Goal: Task Accomplishment & Management: Use online tool/utility

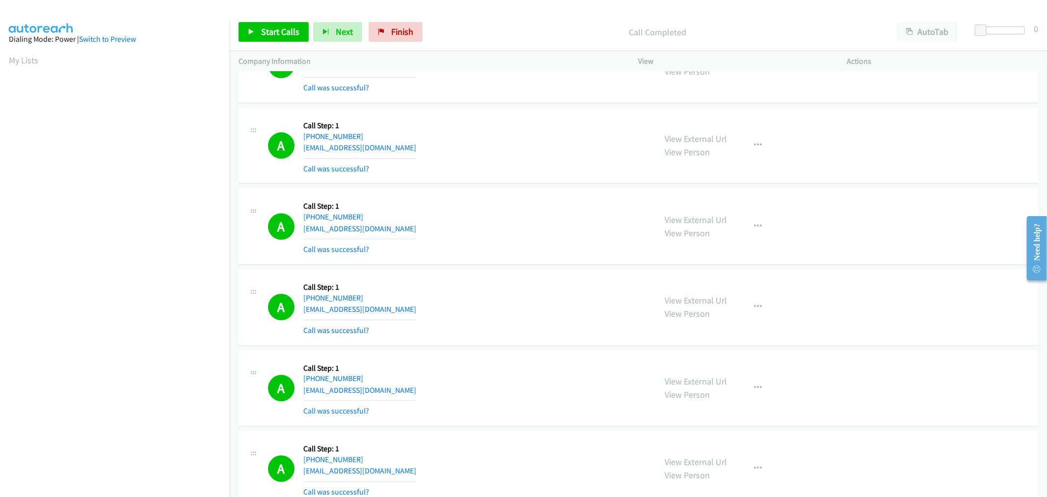
scroll to position [55, 1]
drag, startPoint x: 679, startPoint y: 141, endPoint x: 593, endPoint y: 82, distance: 104.3
click at [295, 28] on span "Start Calls" at bounding box center [280, 31] width 38 height 11
click at [484, 286] on div "A Callback Scheduled Call Step: 1 [GEOGRAPHIC_DATA]/[GEOGRAPHIC_DATA] [PHONE_NU…" at bounding box center [458, 307] width 380 height 58
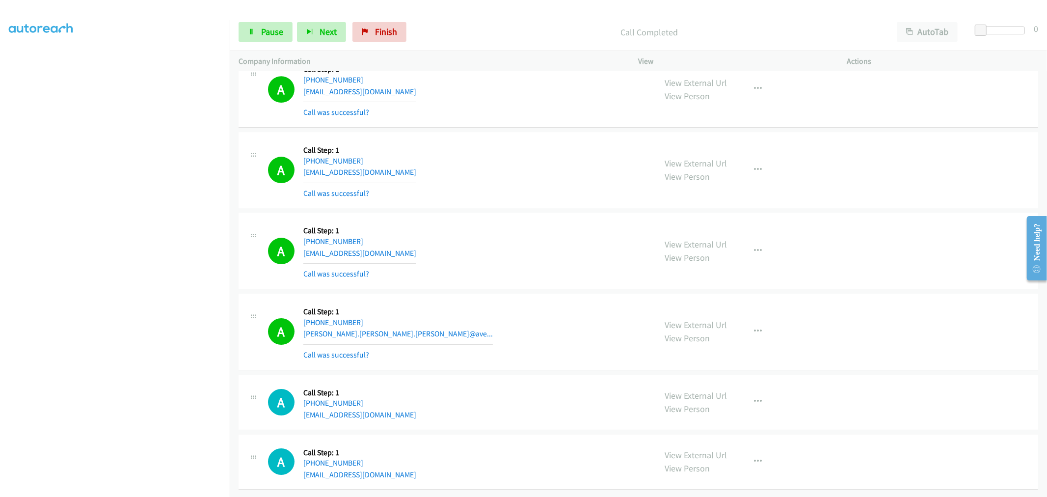
scroll to position [9042, 0]
click at [755, 328] on icon "button" at bounding box center [759, 332] width 8 height 8
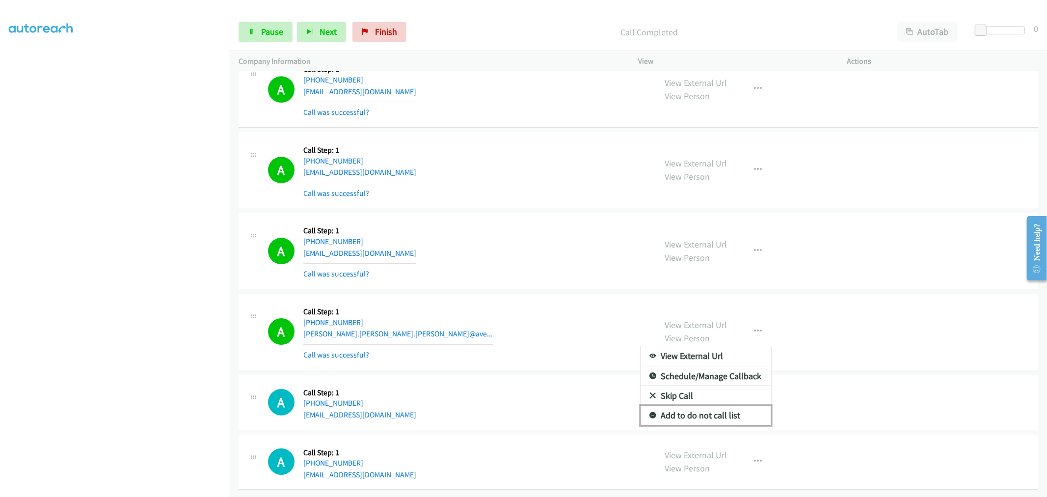
click at [686, 406] on link "Add to do not call list" at bounding box center [706, 416] width 131 height 20
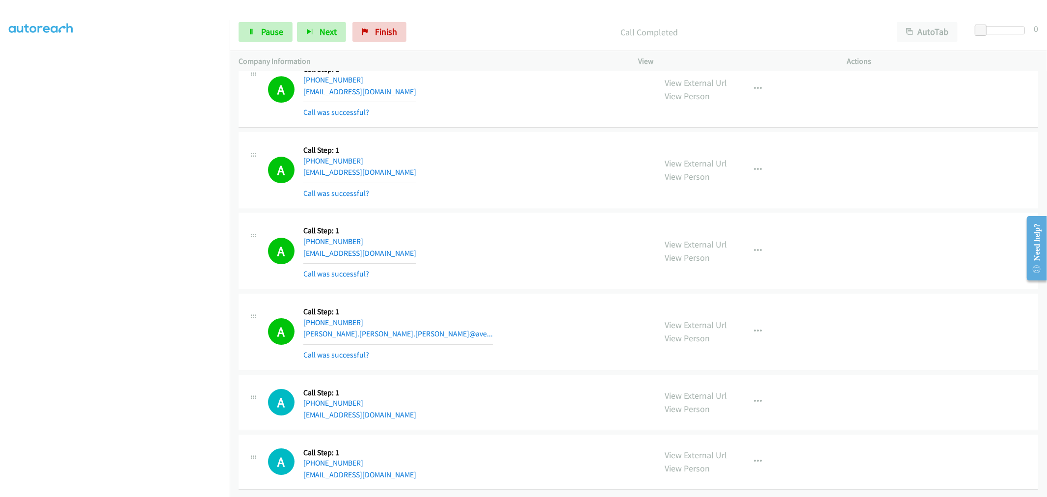
click at [553, 313] on div "A Callback Scheduled Call Step: 1 America/New_York [PHONE_NUMBER] [PERSON_NAME]…" at bounding box center [458, 331] width 380 height 58
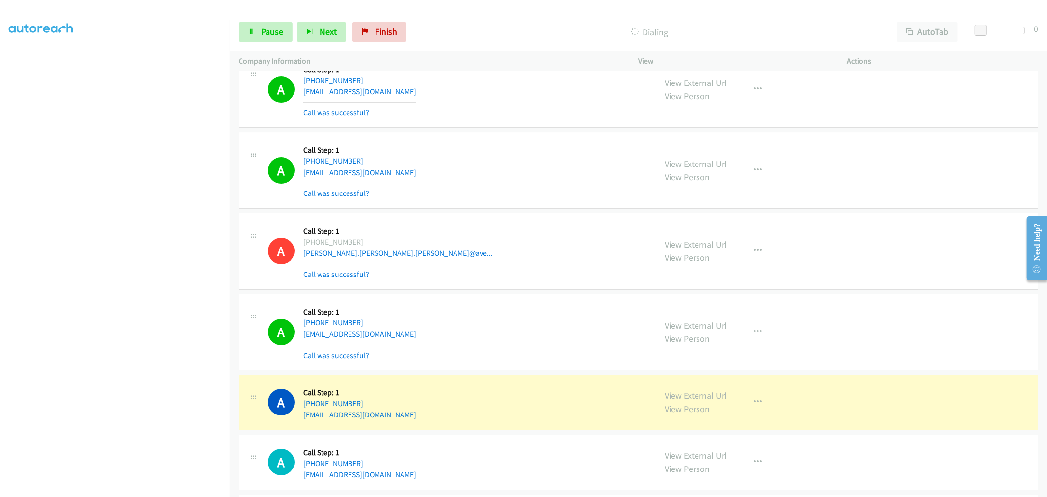
scroll to position [9205, 0]
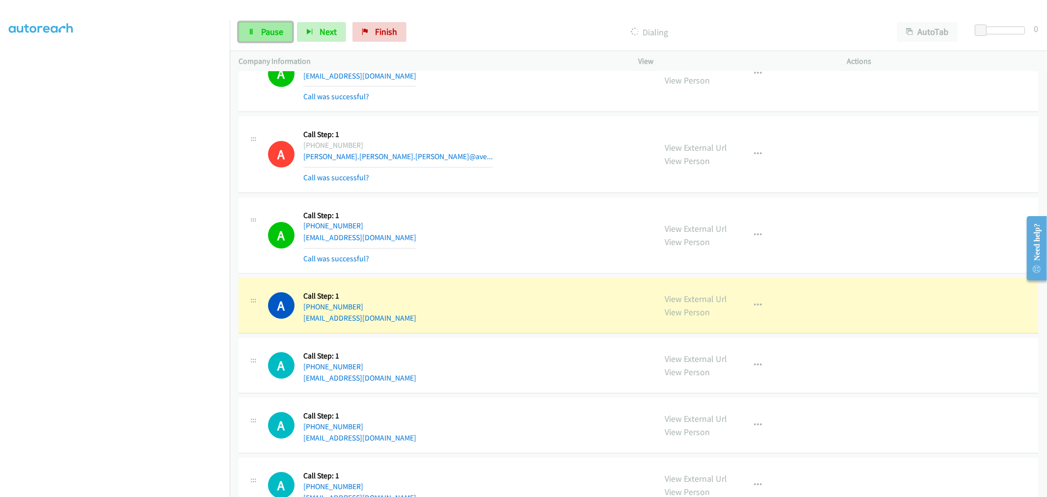
click at [280, 36] on span "Pause" at bounding box center [272, 31] width 22 height 11
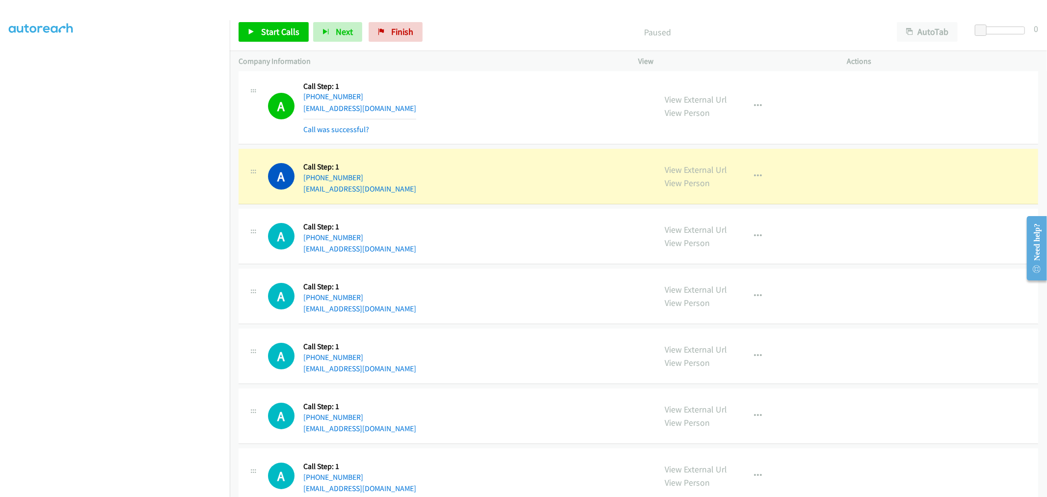
scroll to position [9369, 0]
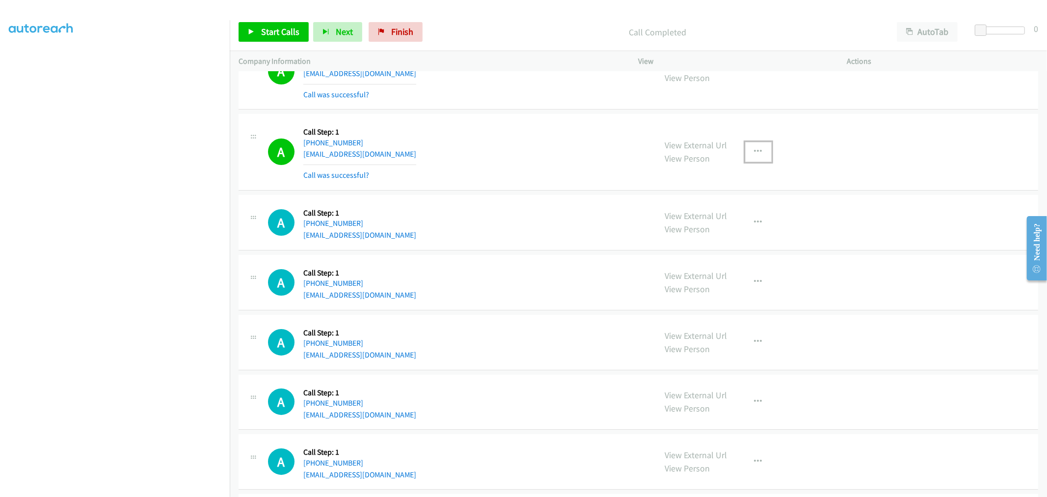
click at [763, 160] on button "button" at bounding box center [758, 152] width 27 height 20
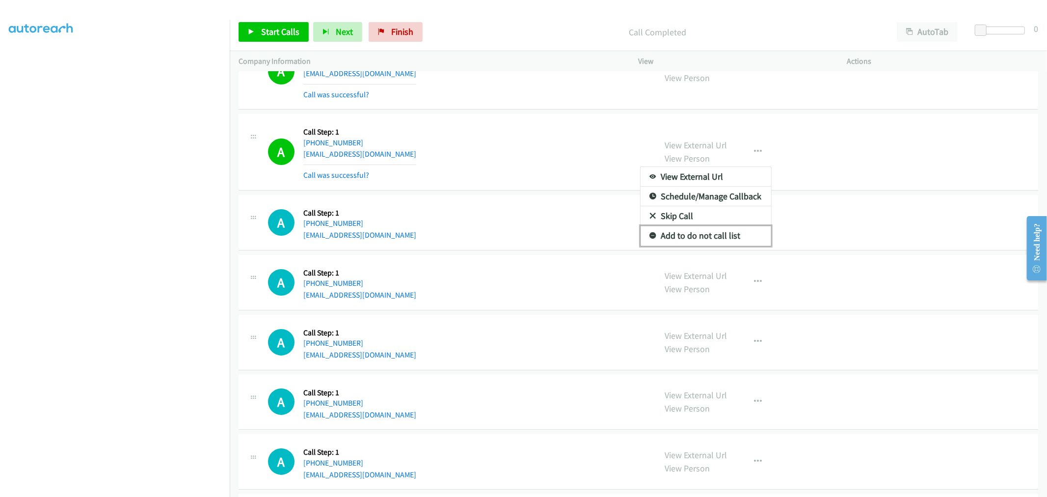
click at [689, 241] on link "Add to do not call list" at bounding box center [706, 236] width 131 height 20
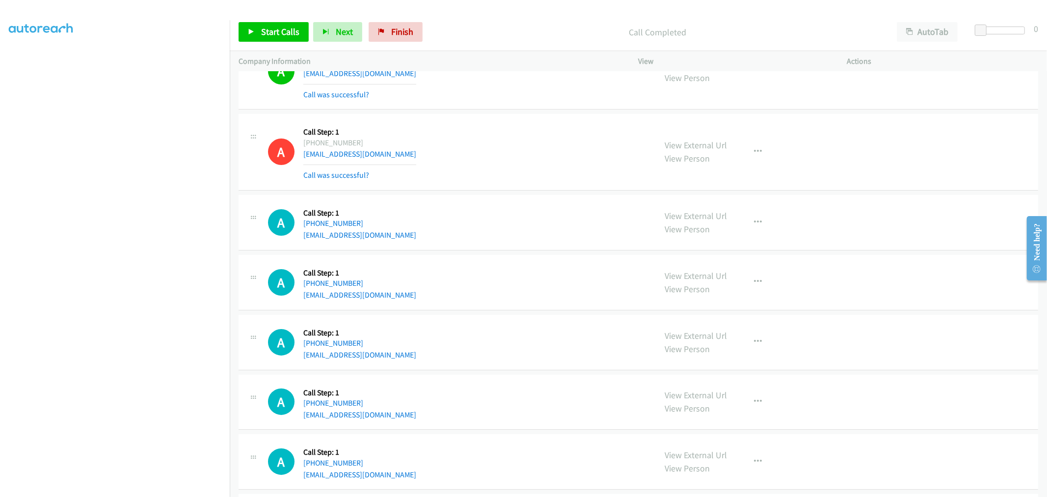
click at [501, 193] on td "A Callback Scheduled Call Step: 1 America/New_York [PHONE_NUMBER] [EMAIL_ADDRES…" at bounding box center [639, 152] width 818 height 81
drag, startPoint x: 290, startPoint y: 35, endPoint x: 396, endPoint y: 139, distance: 149.0
click at [290, 35] on span "Start Calls" at bounding box center [280, 31] width 38 height 11
click at [514, 200] on div "A Callback Scheduled Call Step: 1 America/Los_Angeles [PHONE_NUMBER] [EMAIL_ADD…" at bounding box center [639, 222] width 800 height 55
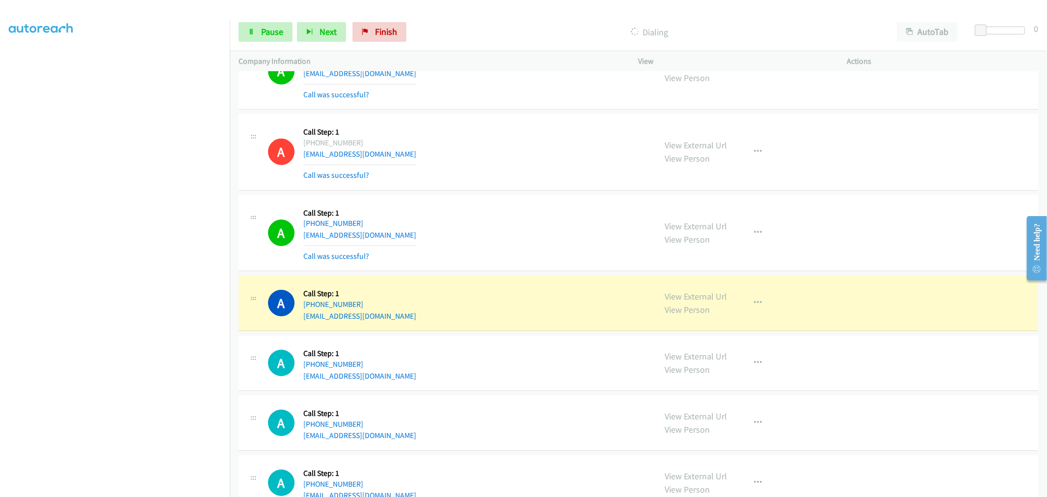
drag, startPoint x: 696, startPoint y: 304, endPoint x: 567, endPoint y: 192, distance: 171.2
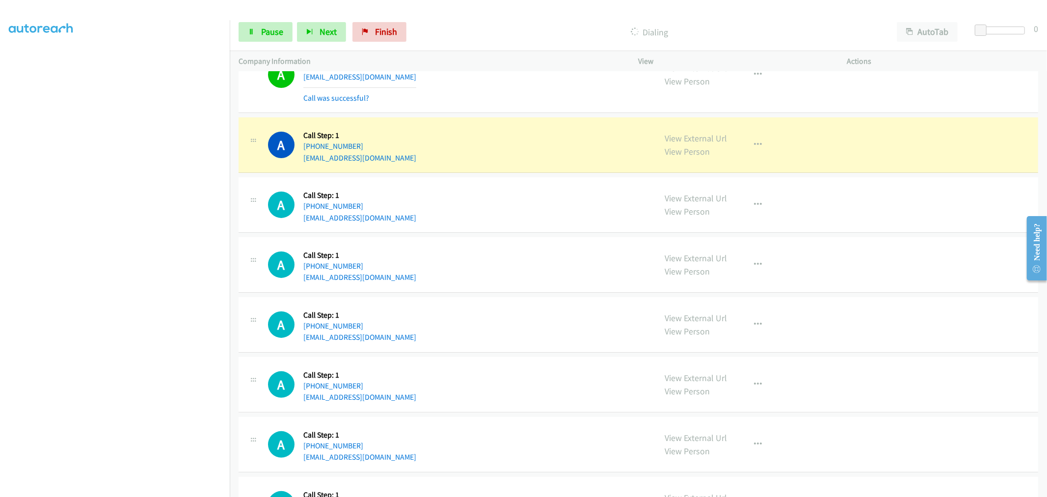
scroll to position [9533, 0]
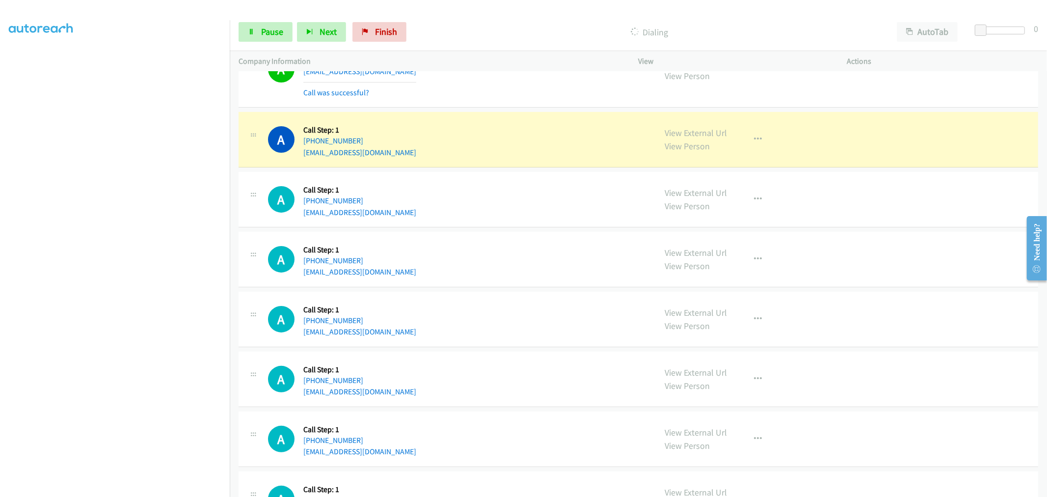
click at [514, 82] on div "A Callback Scheduled Call Step: 1 America/Los_Angeles [PHONE_NUMBER] [EMAIL_ADD…" at bounding box center [458, 69] width 380 height 58
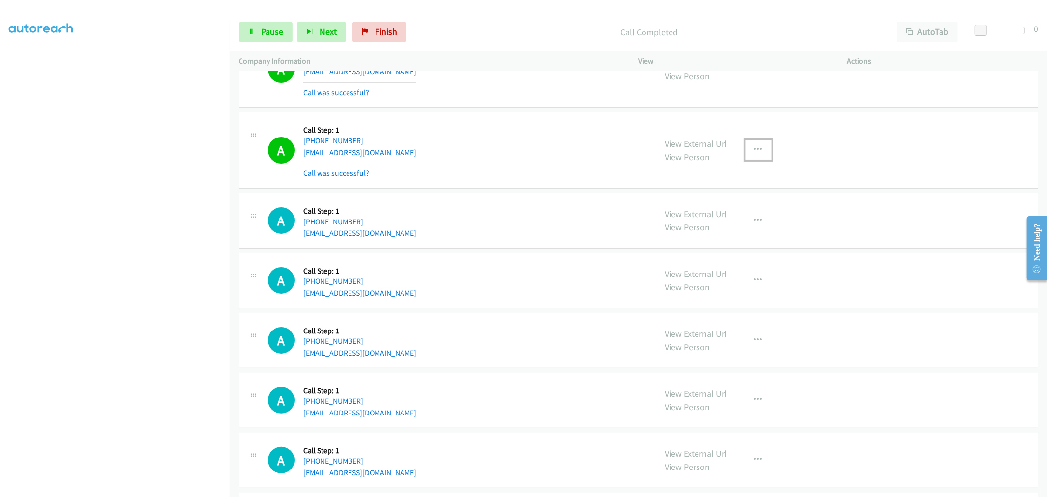
click at [745, 152] on button "button" at bounding box center [758, 150] width 27 height 20
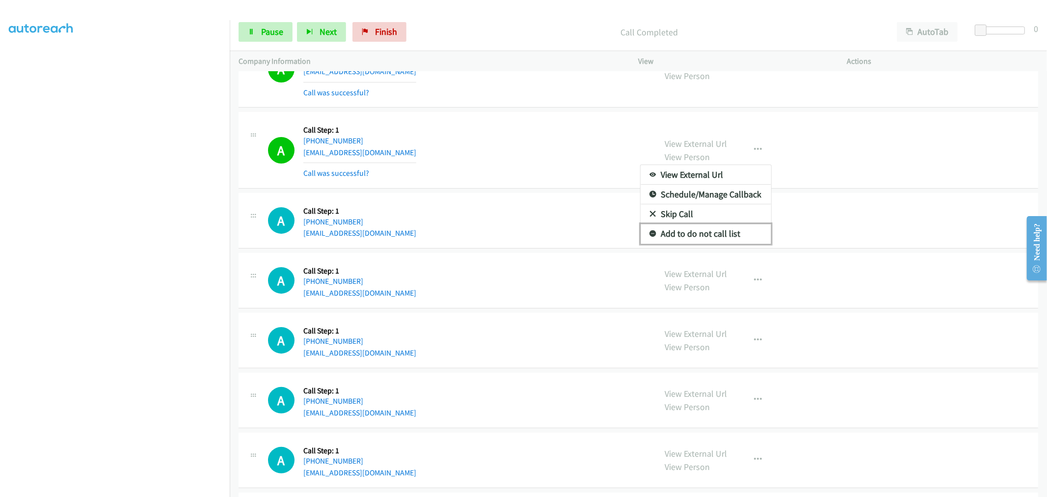
click at [685, 240] on link "Add to do not call list" at bounding box center [706, 234] width 131 height 20
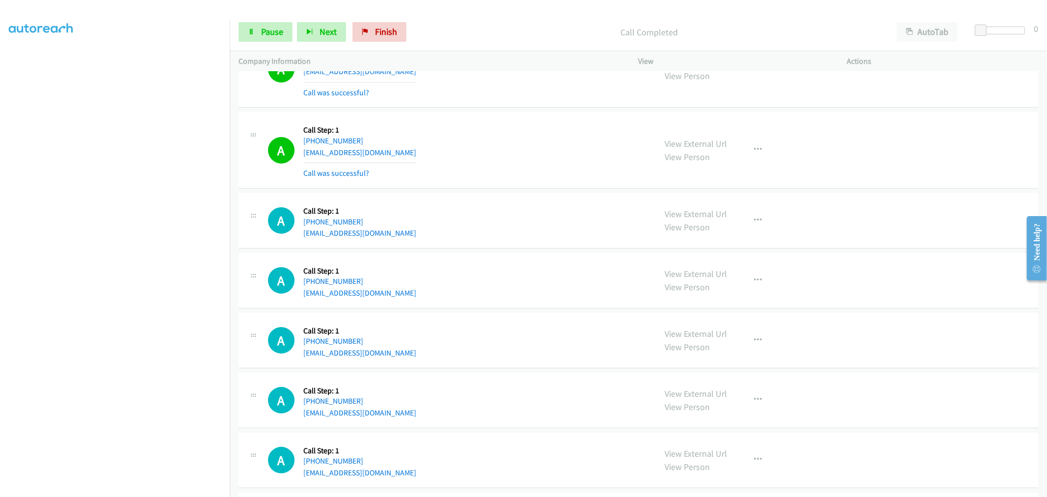
click at [496, 161] on div "A Callback Scheduled Call Step: 1 America/New_York [PHONE_NUMBER] [EMAIL_ADDRES…" at bounding box center [458, 150] width 380 height 58
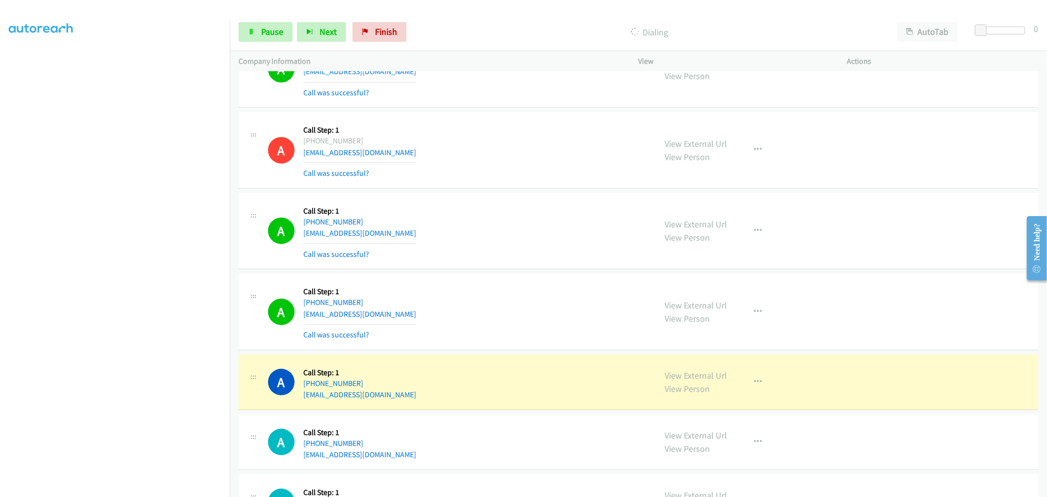
click at [438, 217] on div "A Callback Scheduled Call Step: 1 America/New_York [PHONE_NUMBER] [EMAIL_ADDRES…" at bounding box center [458, 231] width 380 height 58
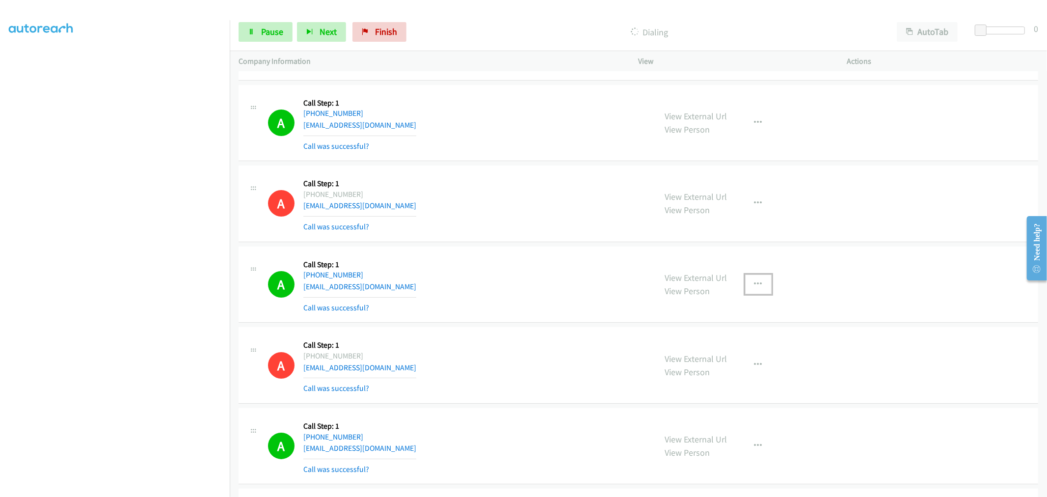
click at [759, 283] on button "button" at bounding box center [758, 284] width 27 height 20
click at [703, 372] on link "Add to do not call list" at bounding box center [706, 368] width 131 height 20
drag, startPoint x: 526, startPoint y: 251, endPoint x: 531, endPoint y: 246, distance: 7.3
click at [527, 251] on td "A Callback Scheduled Call Step: 1 America/Los_Angeles [PHONE_NUMBER] [EMAIL_ADD…" at bounding box center [639, 284] width 818 height 81
click at [551, 152] on div "A Callback Scheduled Call Step: 1 America/New_York [PHONE_NUMBER] [EMAIL_ADDRES…" at bounding box center [458, 123] width 380 height 58
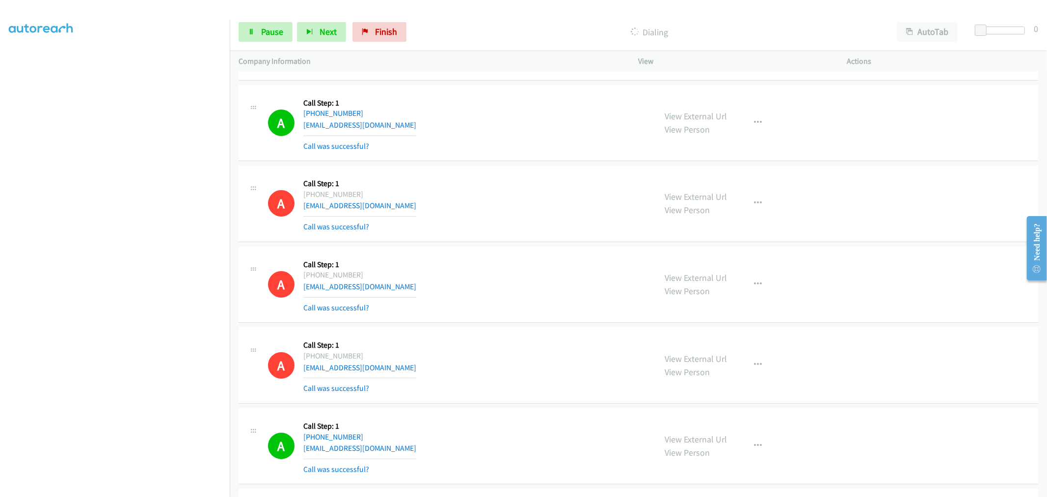
click at [134, 493] on aside "Dialing Mode: Power | Switch to Preview My Lists" at bounding box center [115, 245] width 230 height 544
click at [511, 168] on td "A Callback Scheduled Call Step: 1 America/New_York [PHONE_NUMBER] [EMAIL_ADDRES…" at bounding box center [639, 204] width 818 height 81
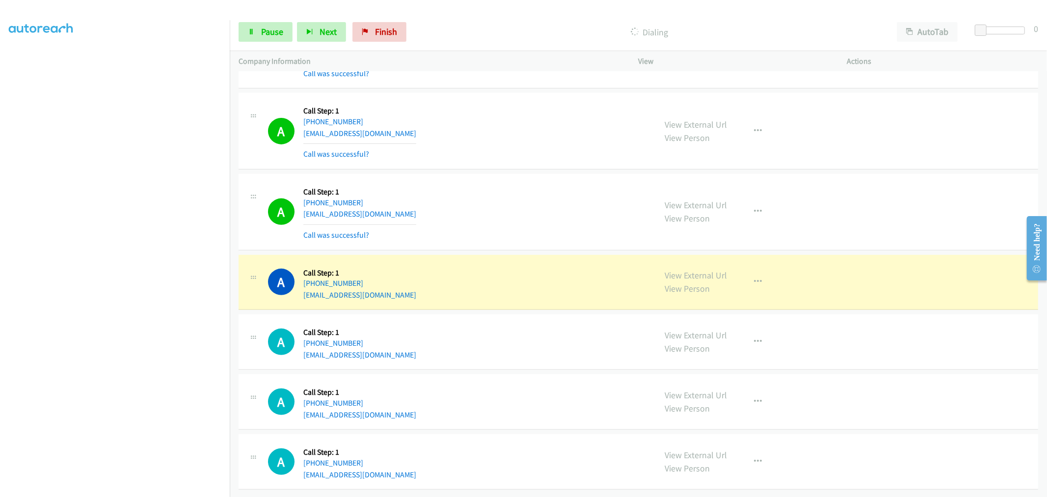
scroll to position [9728, 0]
click at [755, 208] on icon "button" at bounding box center [759, 212] width 8 height 8
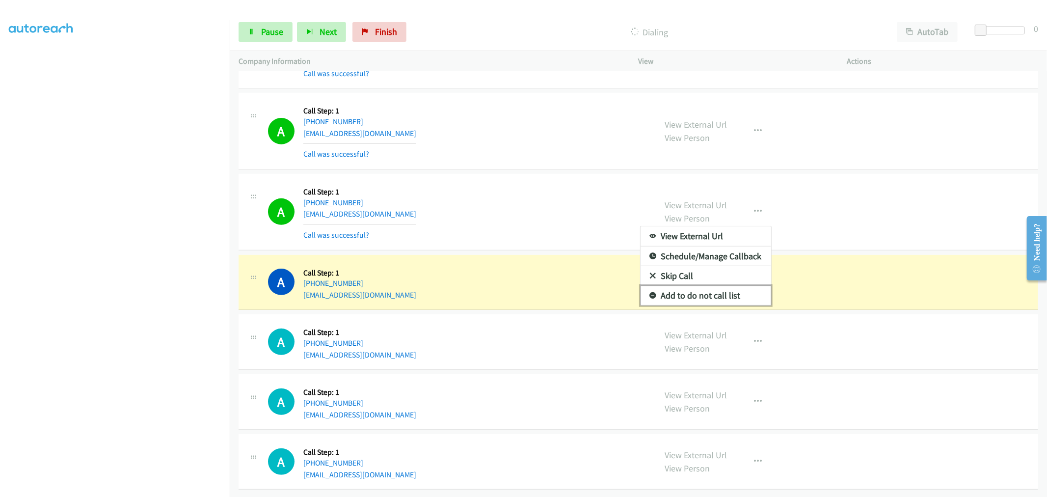
click at [702, 289] on link "Add to do not call list" at bounding box center [706, 296] width 131 height 20
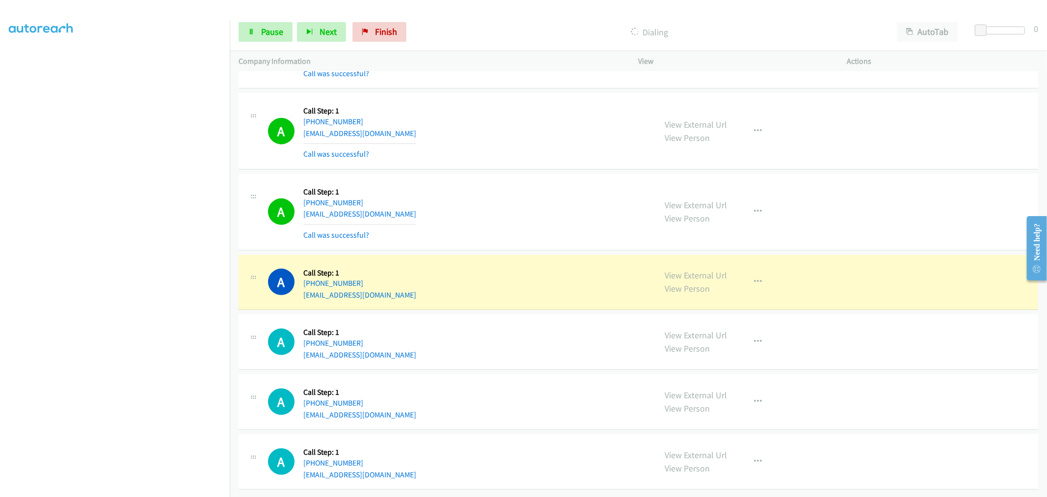
click at [508, 212] on div "A Callback Scheduled Call Step: 1 America/Los_Angeles [PHONE_NUMBER] [EMAIL_ADD…" at bounding box center [458, 212] width 380 height 58
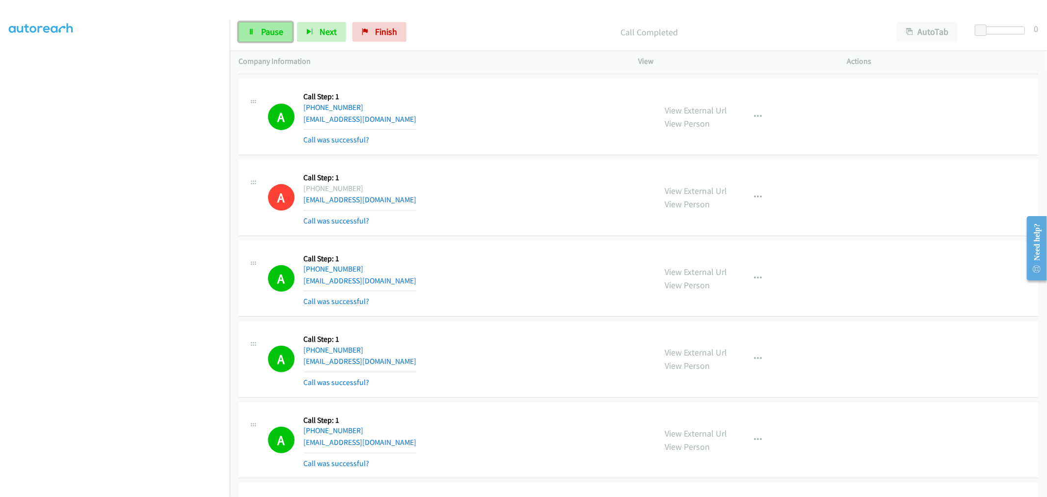
click at [257, 32] on link "Pause" at bounding box center [266, 32] width 54 height 20
click at [258, 32] on link "Start Calls" at bounding box center [274, 32] width 70 height 20
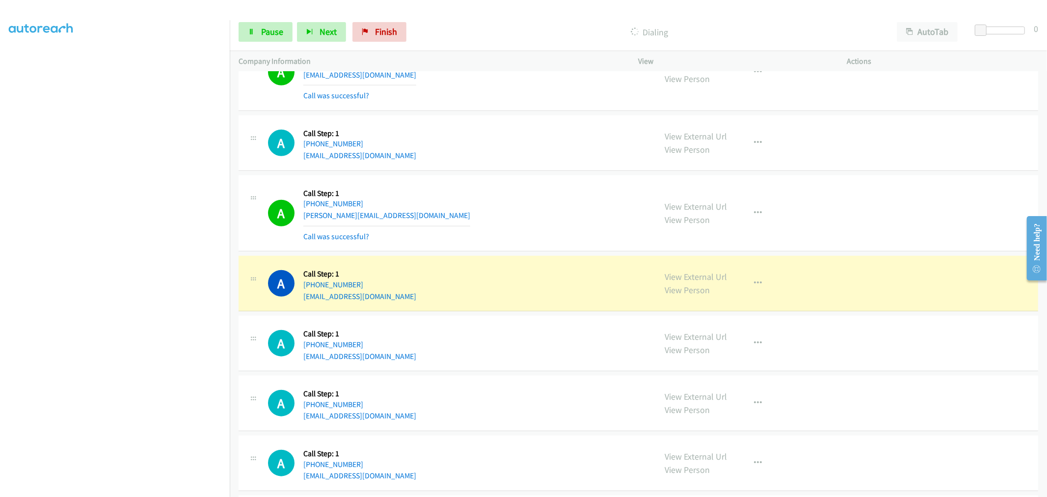
scroll to position [10273, 0]
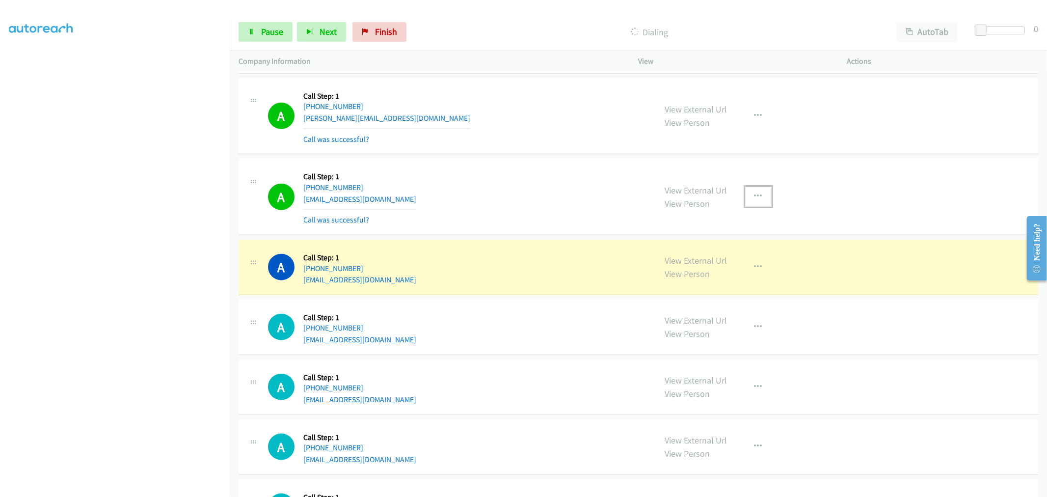
click at [762, 202] on button "button" at bounding box center [758, 197] width 27 height 20
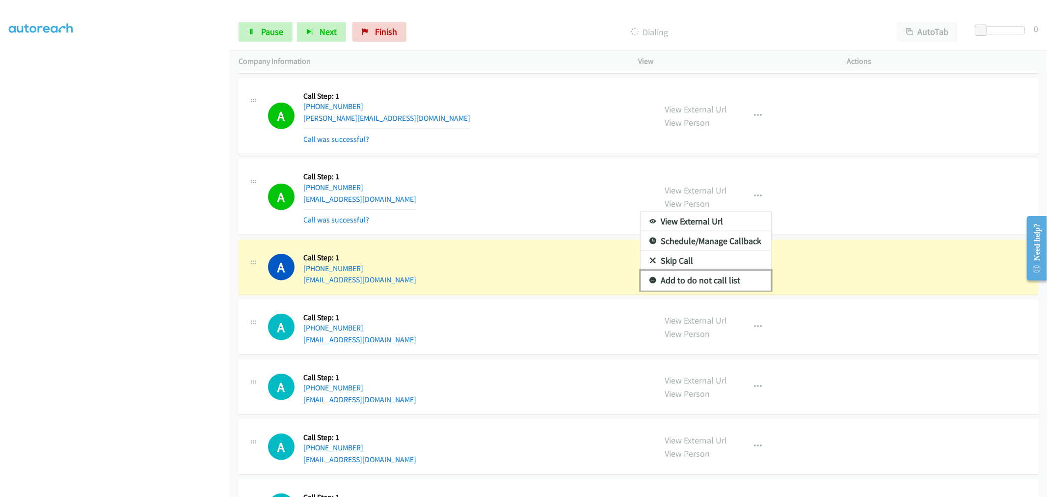
click at [704, 278] on link "Add to do not call list" at bounding box center [706, 281] width 131 height 20
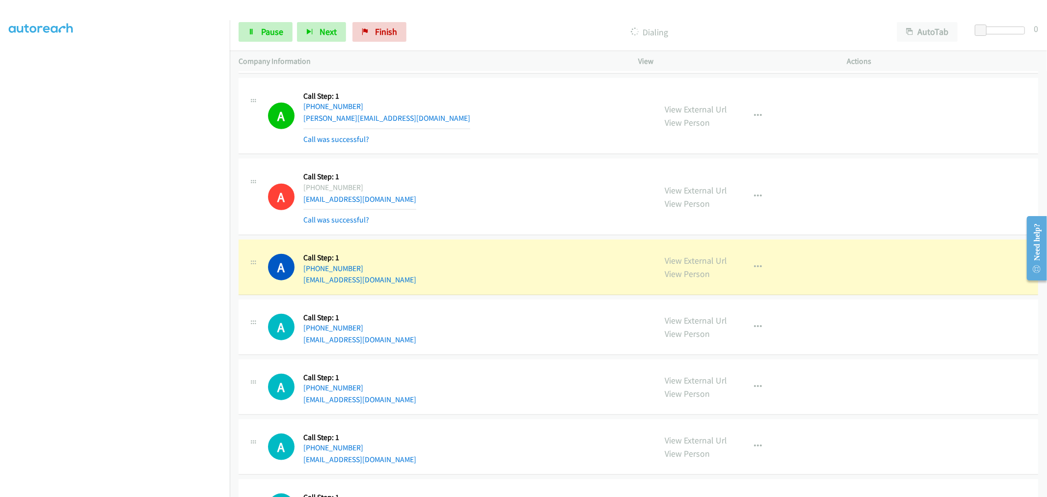
click at [478, 175] on div "A Callback Scheduled Call Step: 1 America/Los_Angeles [PHONE_NUMBER] [EMAIL_ADD…" at bounding box center [458, 196] width 380 height 58
click at [511, 259] on div "A Callback Scheduled Call Step: 1 America/New_York [PHONE_NUMBER] [EMAIL_ADDRES…" at bounding box center [458, 266] width 380 height 37
click at [533, 213] on div "A Callback Scheduled Call Step: 1 America/Los_Angeles [PHONE_NUMBER] [EMAIL_ADD…" at bounding box center [458, 196] width 380 height 58
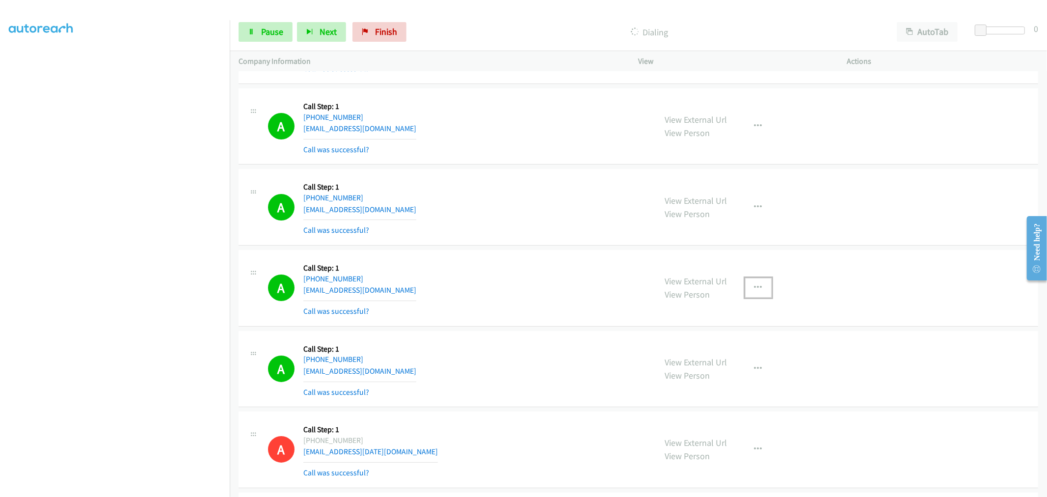
click at [760, 291] on button "button" at bounding box center [758, 288] width 27 height 20
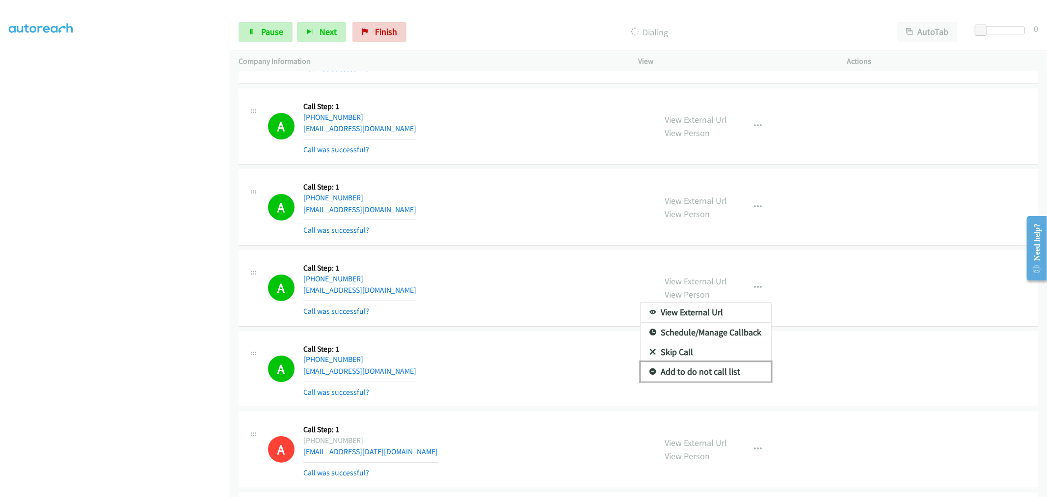
click at [686, 373] on link "Add to do not call list" at bounding box center [706, 372] width 131 height 20
click at [551, 298] on div "A Callback Scheduled Call Step: 1 [GEOGRAPHIC_DATA]/[GEOGRAPHIC_DATA] [PHONE_NU…" at bounding box center [458, 288] width 380 height 58
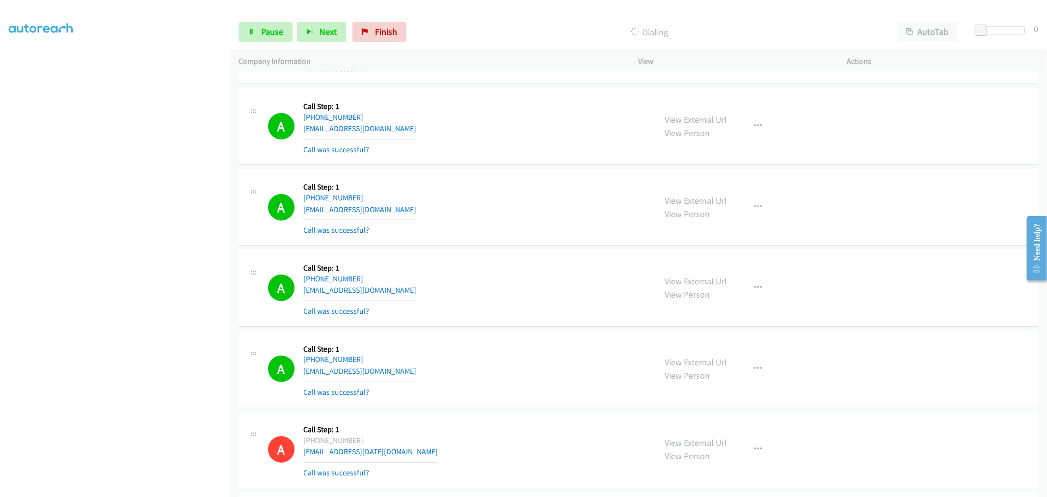
click at [447, 174] on div "A Callback Scheduled Call Step: 1 [GEOGRAPHIC_DATA]/[GEOGRAPHIC_DATA] [PHONE_NU…" at bounding box center [639, 207] width 800 height 77
click at [548, 210] on div "A Callback Scheduled Call Step: 1 [GEOGRAPHIC_DATA]/[GEOGRAPHIC_DATA] [PHONE_NU…" at bounding box center [458, 207] width 380 height 58
drag, startPoint x: 678, startPoint y: 122, endPoint x: 513, endPoint y: 0, distance: 204.7
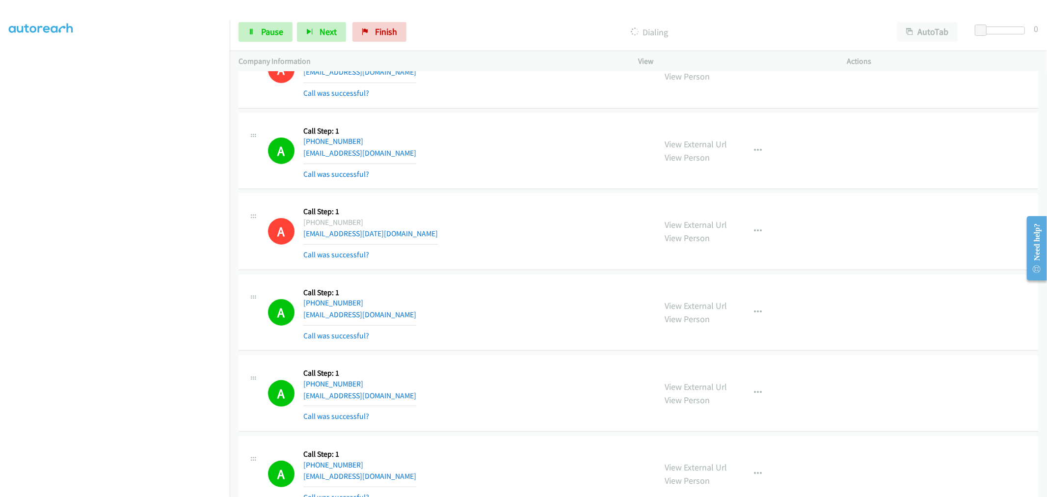
click at [583, 243] on div "A Callback Scheduled Call Step: 1 [GEOGRAPHIC_DATA]/[GEOGRAPHIC_DATA] [PHONE_NU…" at bounding box center [458, 231] width 380 height 58
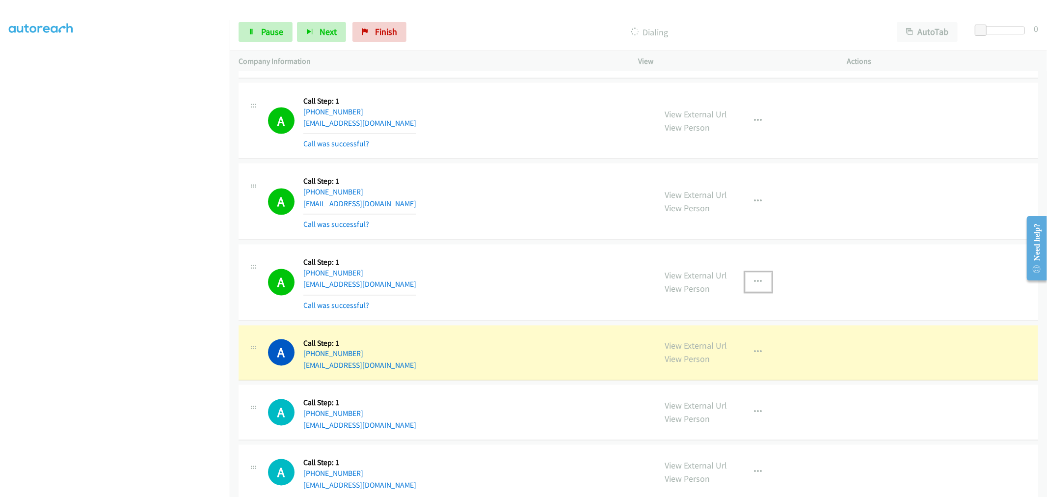
click at [755, 285] on icon "button" at bounding box center [759, 282] width 8 height 8
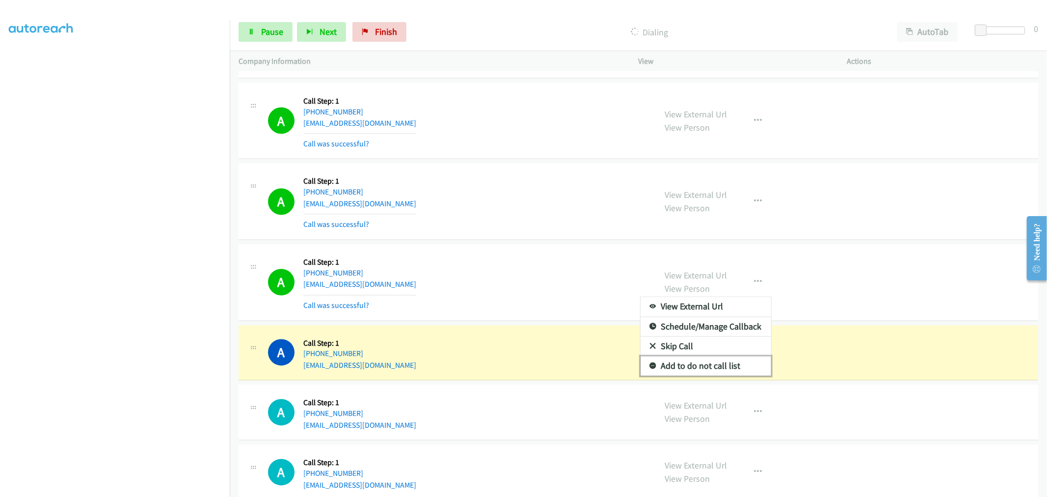
click at [694, 376] on link "Add to do not call list" at bounding box center [706, 366] width 131 height 20
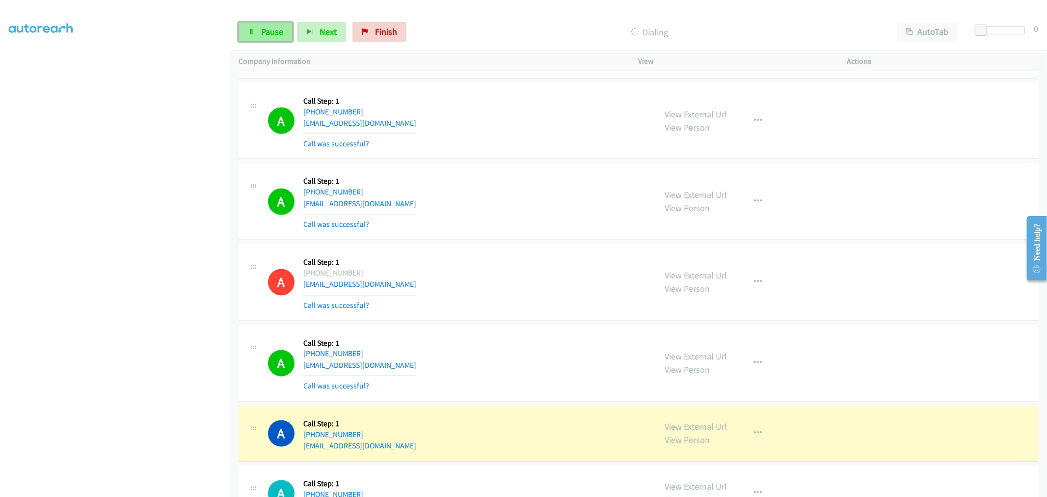
click at [266, 31] on span "Pause" at bounding box center [272, 31] width 22 height 11
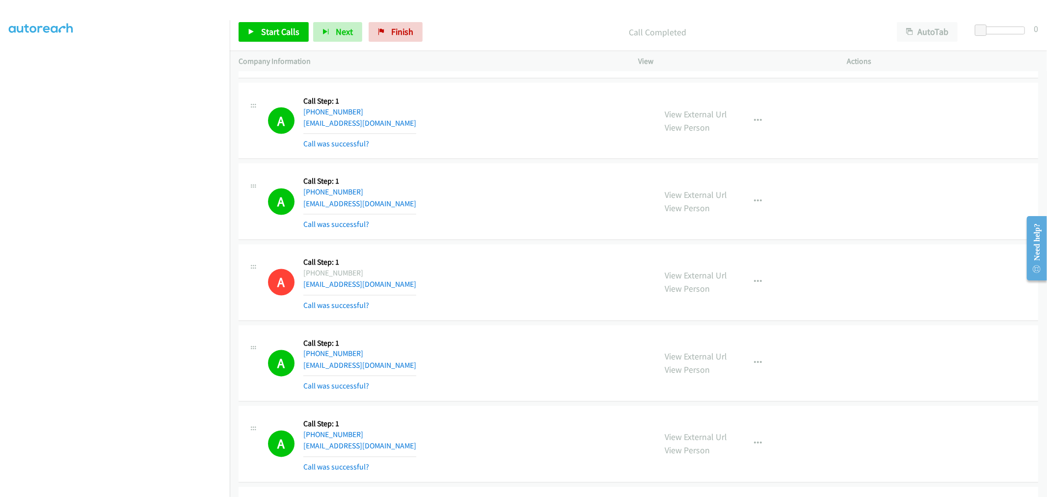
click at [553, 231] on div "A Callback Scheduled Call Step: 1 America/Los_Angeles [PHONE_NUMBER] [EMAIL_ADD…" at bounding box center [458, 201] width 380 height 58
click at [520, 257] on div "A Callback Scheduled Call Step: 1 America/Los_Angeles [PHONE_NUMBER] [EMAIL_ADD…" at bounding box center [639, 283] width 800 height 77
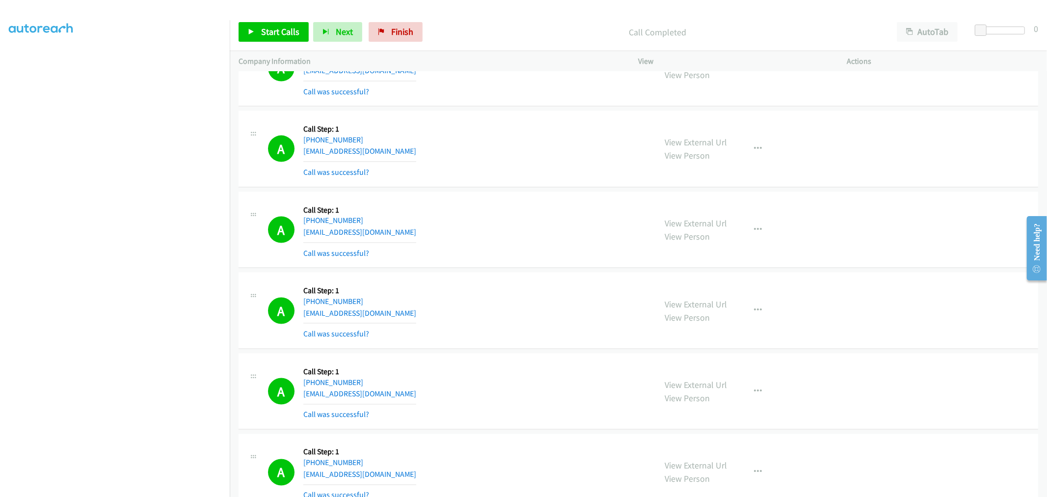
scroll to position [10663, 0]
